Goal: Check status: Check status

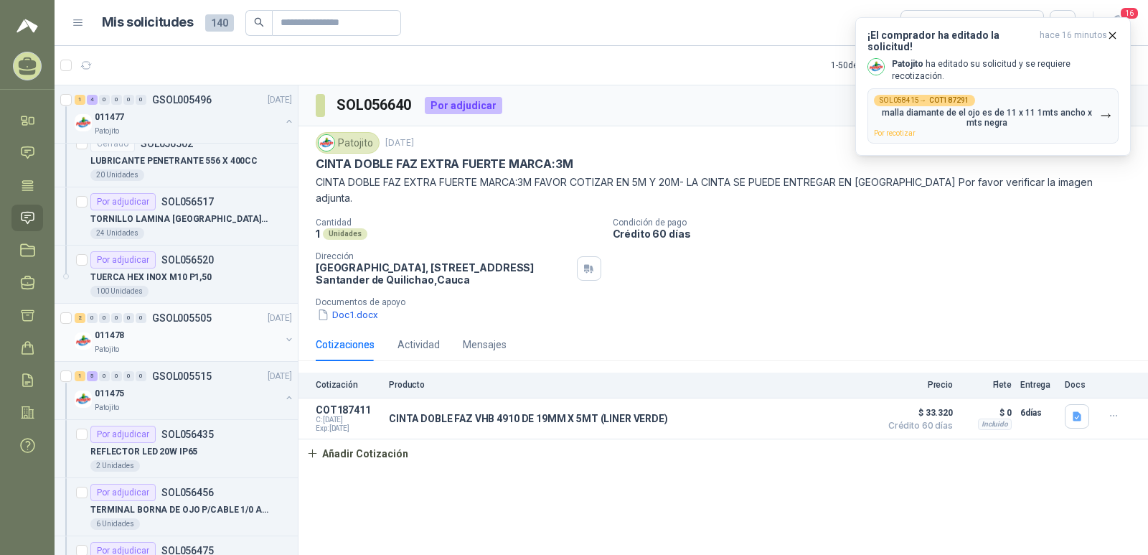
scroll to position [2081, 0]
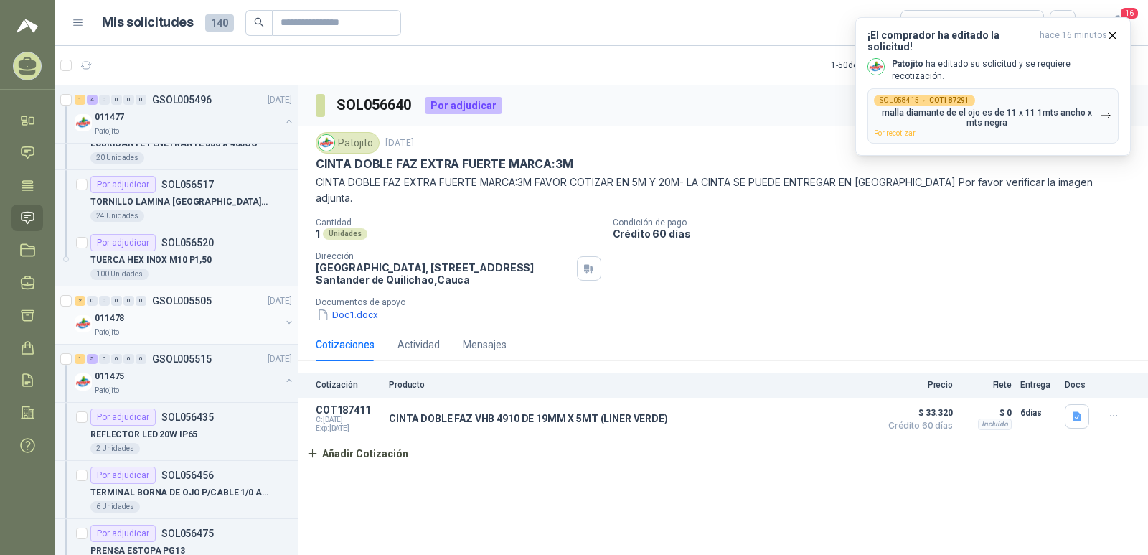
click at [164, 296] on p "GSOL005505" at bounding box center [182, 301] width 60 height 10
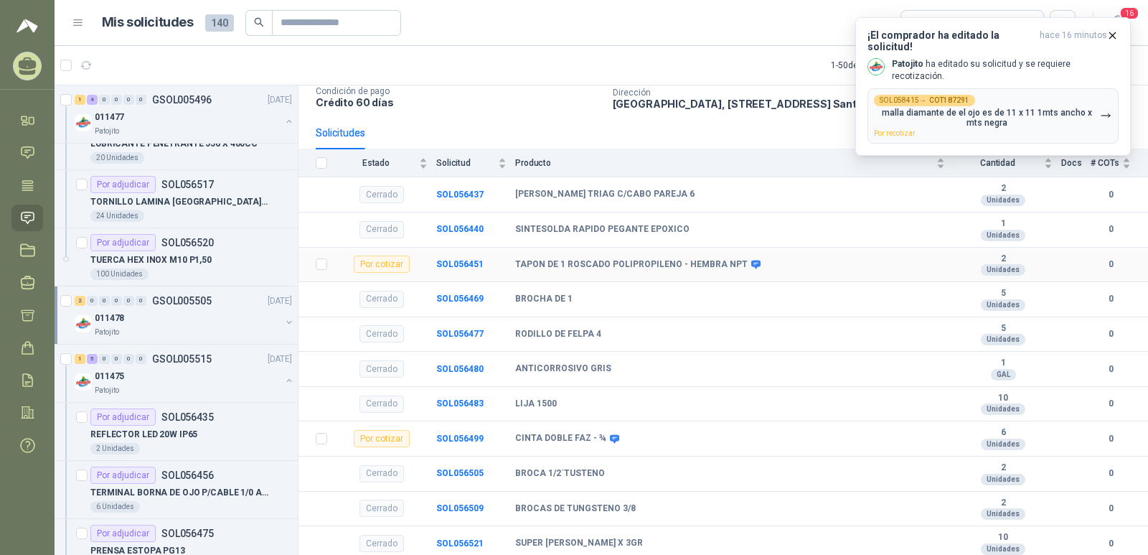
scroll to position [101, 0]
click at [451, 437] on b "SOL056499" at bounding box center [459, 437] width 47 height 10
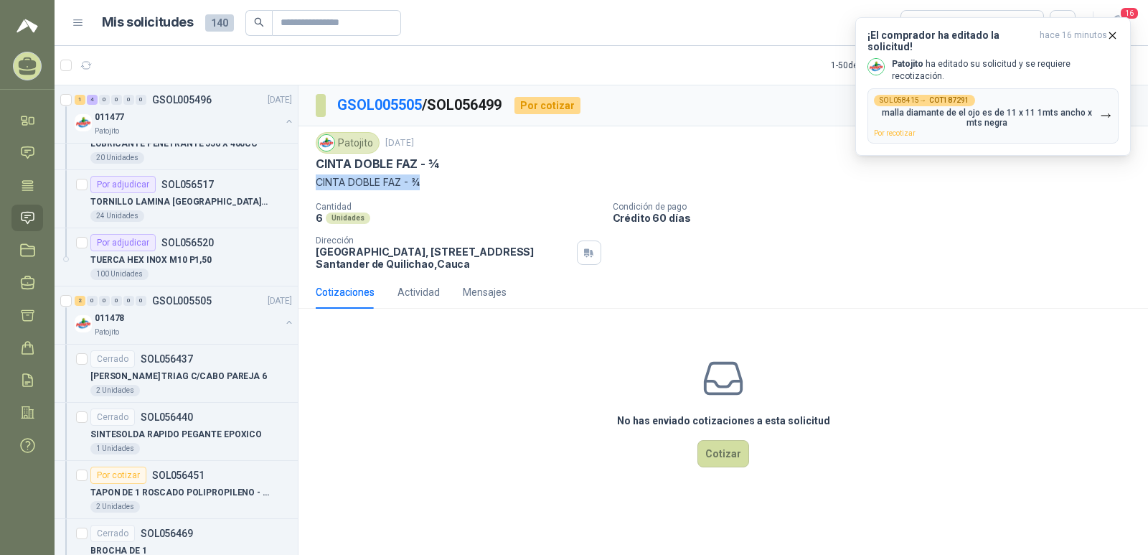
drag, startPoint x: 426, startPoint y: 178, endPoint x: 314, endPoint y: 196, distance: 114.1
click at [314, 188] on div "Patojito [DATE] CINTA DOBLE FAZ - ¾ CINTA DOBLE FAZ - ¾ Cantidad 6 Unidades Con…" at bounding box center [722, 200] width 849 height 149
copy p "CINTA DOBLE FAZ - ¾"
